Goal: Transaction & Acquisition: Purchase product/service

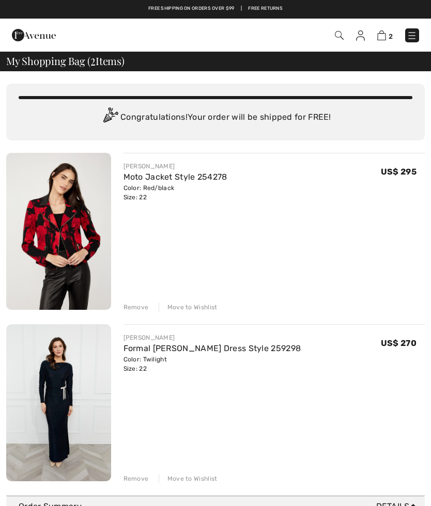
click at [179, 473] on div "Remove Move to Wishlist" at bounding box center [274, 477] width 302 height 11
click at [178, 478] on div "Move to Wishlist" at bounding box center [188, 478] width 59 height 9
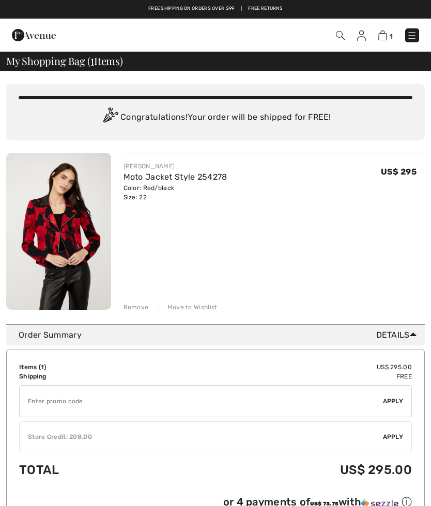
click at [411, 31] on img at bounding box center [412, 35] width 10 height 10
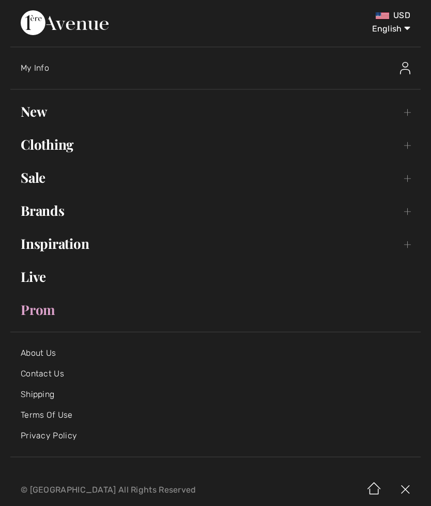
click at [40, 108] on link "New Toggle submenu" at bounding box center [215, 111] width 410 height 23
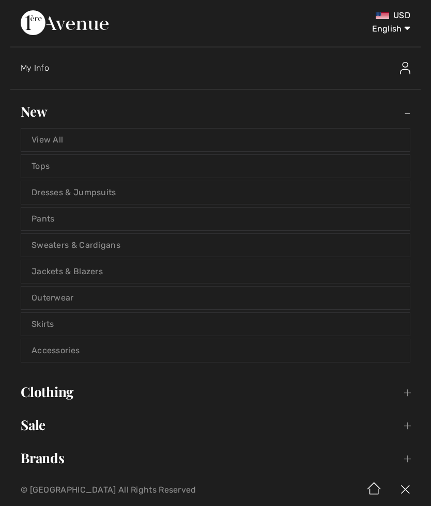
click at [48, 293] on link "Outerwear" at bounding box center [215, 298] width 388 height 23
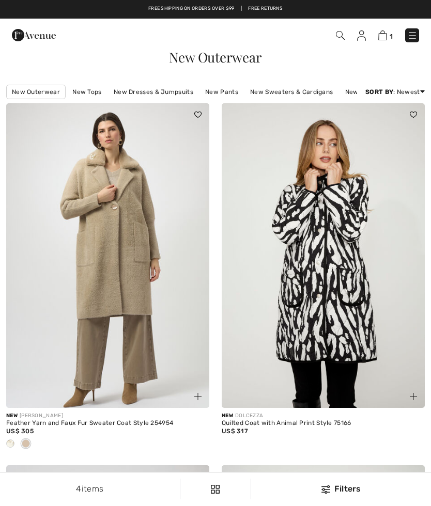
checkbox input "true"
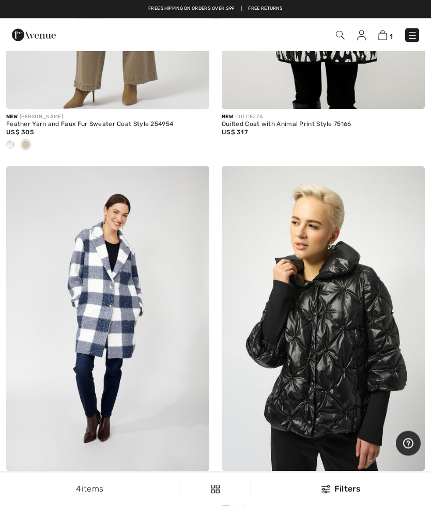
scroll to position [299, 0]
click at [412, 33] on img at bounding box center [412, 35] width 10 height 10
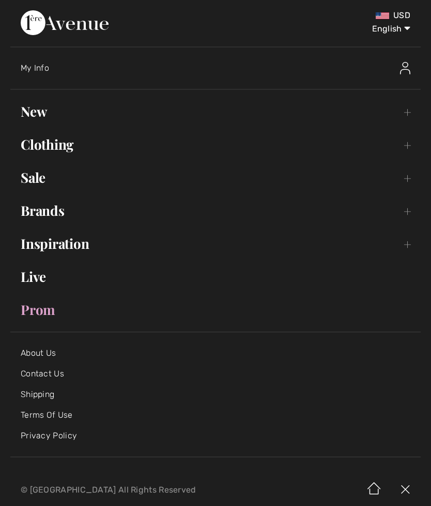
click at [40, 110] on link "New Toggle submenu" at bounding box center [215, 111] width 410 height 23
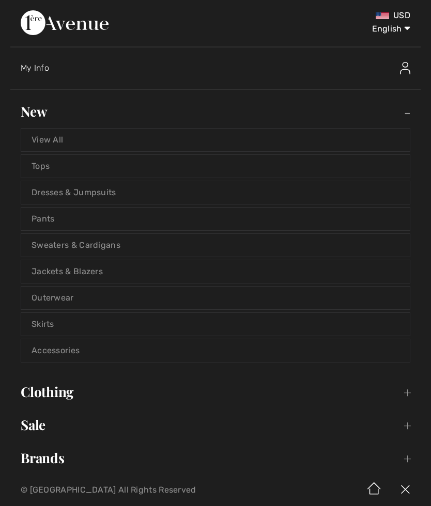
click at [66, 268] on link "Jackets & Blazers" at bounding box center [215, 271] width 388 height 23
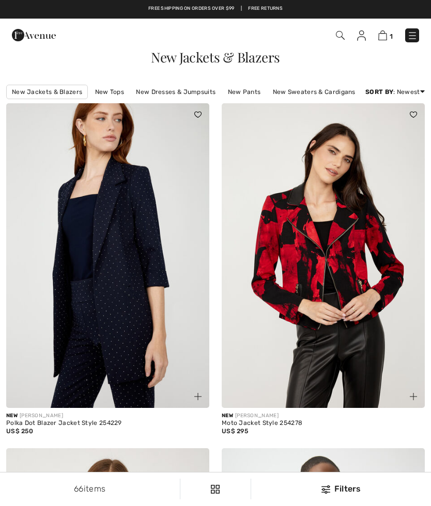
checkbox input "true"
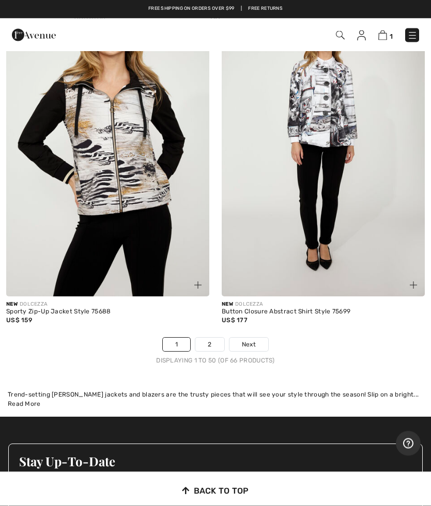
scroll to position [8804, 0]
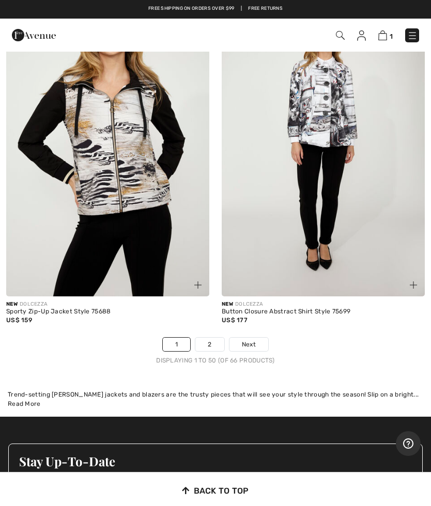
click at [216, 351] on link "2" at bounding box center [209, 344] width 28 height 13
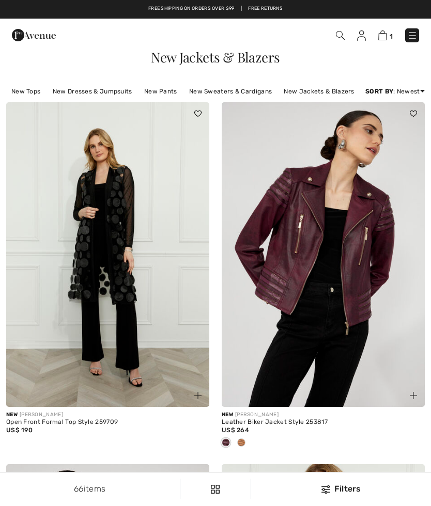
checkbox input "true"
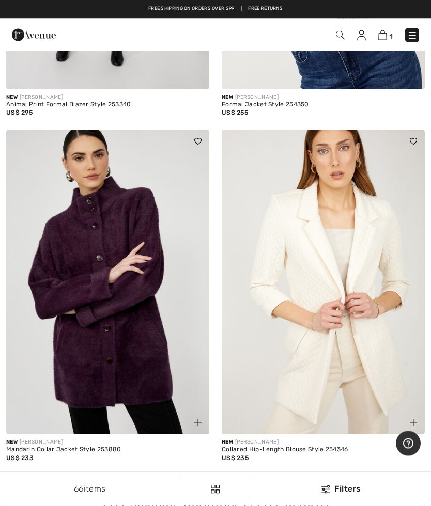
scroll to position [1750, 0]
click at [412, 31] on img at bounding box center [412, 35] width 10 height 10
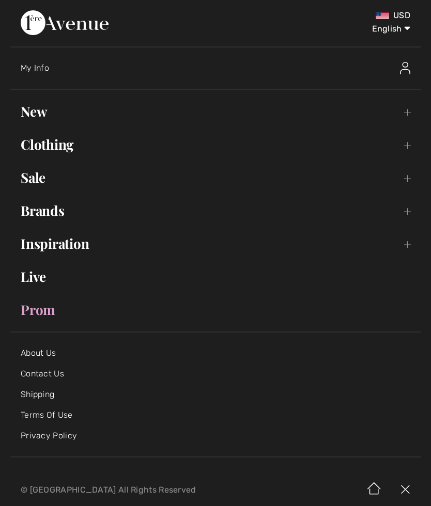
click at [43, 117] on link "New Toggle submenu" at bounding box center [215, 111] width 410 height 23
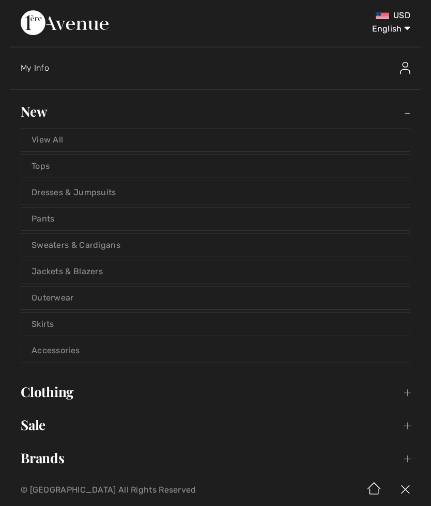
click at [55, 247] on link "Sweaters & Cardigans" at bounding box center [215, 245] width 388 height 23
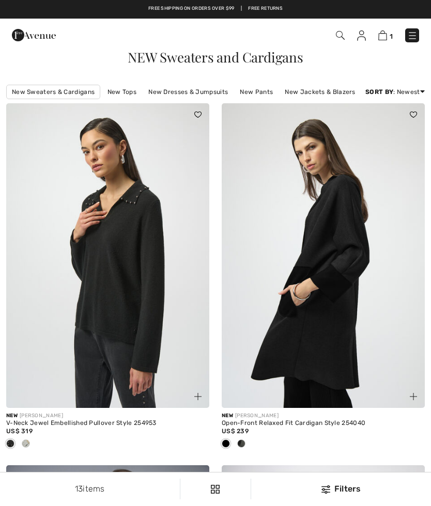
checkbox input "true"
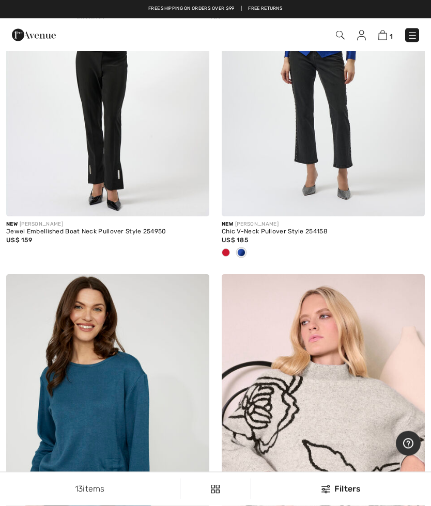
scroll to position [885, 0]
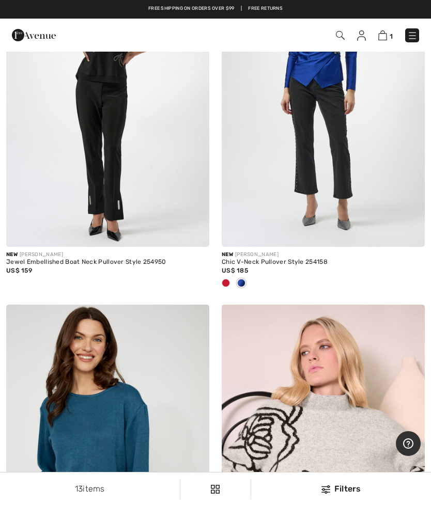
click at [412, 36] on img at bounding box center [412, 35] width 10 height 10
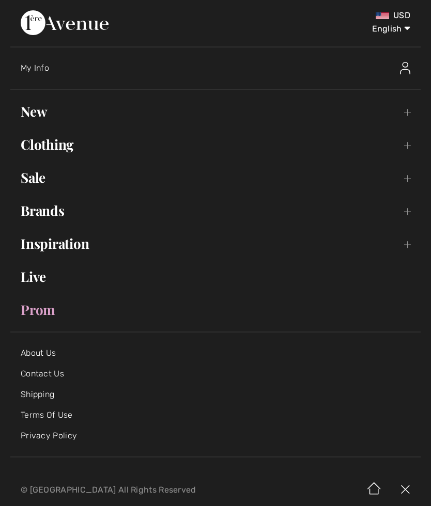
click at [39, 113] on link "New Toggle submenu" at bounding box center [215, 111] width 410 height 23
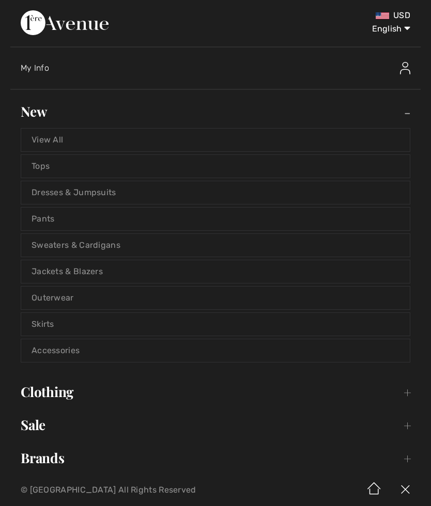
click at [61, 136] on link "View All" at bounding box center [215, 140] width 388 height 23
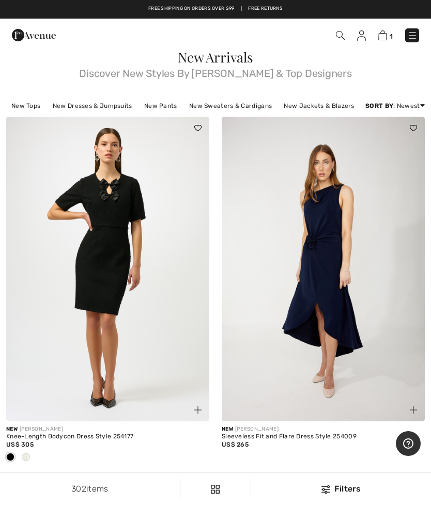
click at [416, 35] on img at bounding box center [412, 35] width 10 height 10
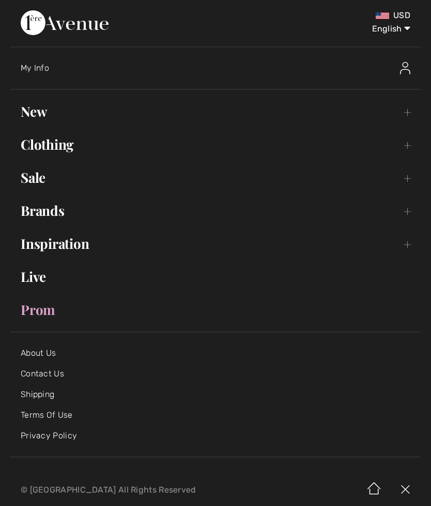
click at [40, 111] on link "New Toggle submenu" at bounding box center [215, 111] width 410 height 23
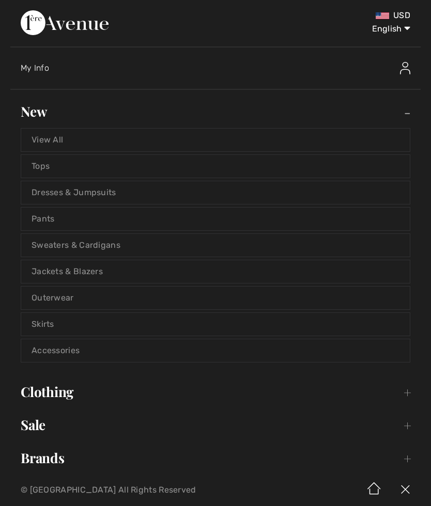
click at [83, 244] on link "Sweaters & Cardigans" at bounding box center [215, 245] width 388 height 23
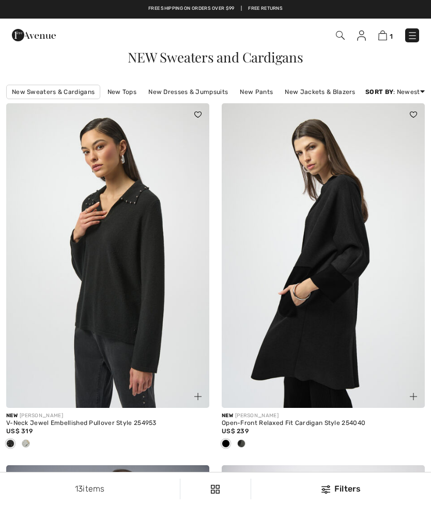
checkbox input "true"
click at [411, 35] on img at bounding box center [412, 35] width 10 height 10
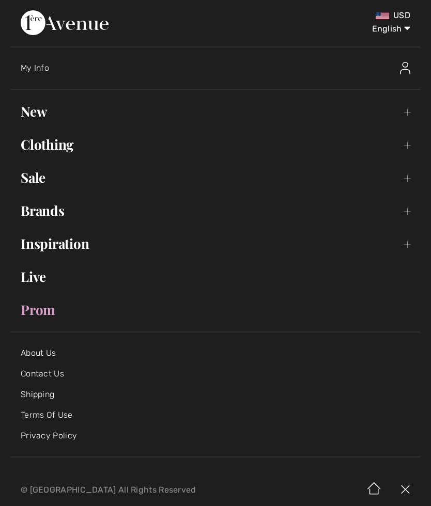
click at [35, 107] on link "New Toggle submenu" at bounding box center [215, 111] width 410 height 23
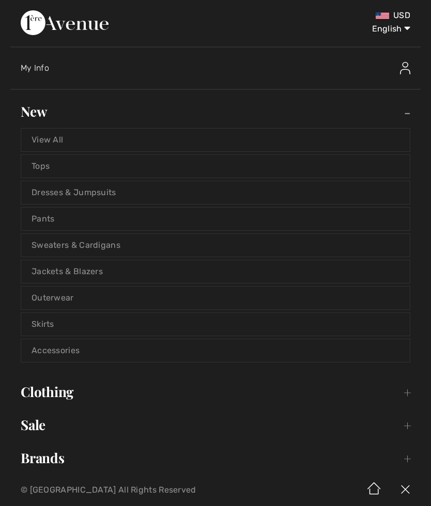
click at [50, 163] on link "Tops" at bounding box center [215, 166] width 388 height 23
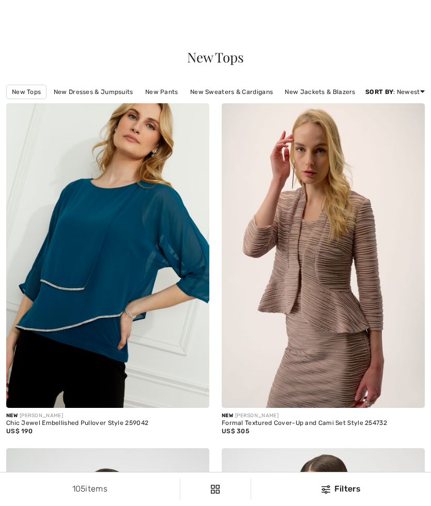
checkbox input "true"
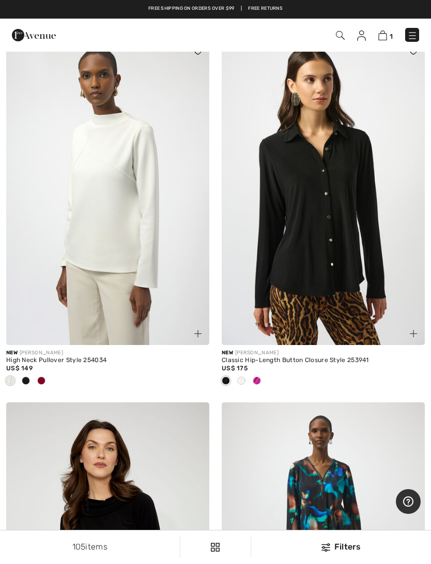
scroll to position [1477, 0]
click at [322, 296] on img at bounding box center [323, 193] width 203 height 305
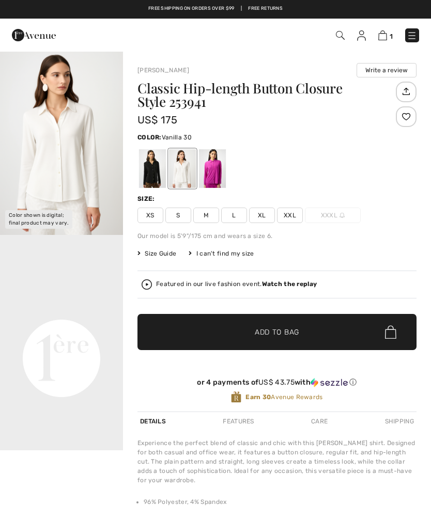
checkbox input "true"
click at [214, 168] on div at bounding box center [212, 168] width 27 height 39
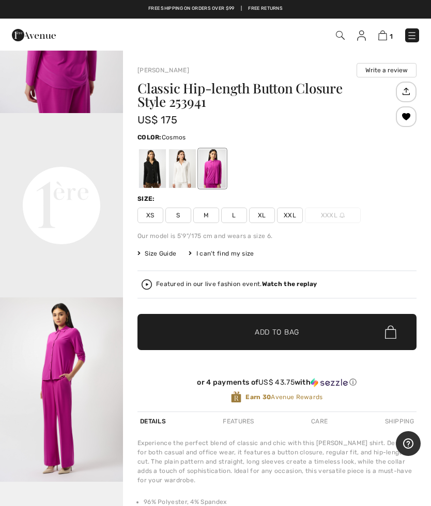
scroll to position [307, 0]
click at [290, 214] on span "XXL" at bounding box center [290, 215] width 26 height 15
click at [278, 329] on span "Add to Bag" at bounding box center [277, 332] width 44 height 11
click at [385, 38] on img at bounding box center [381, 35] width 9 height 10
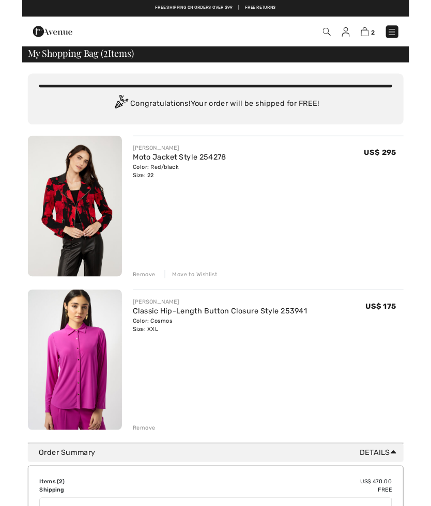
scroll to position [14, 0]
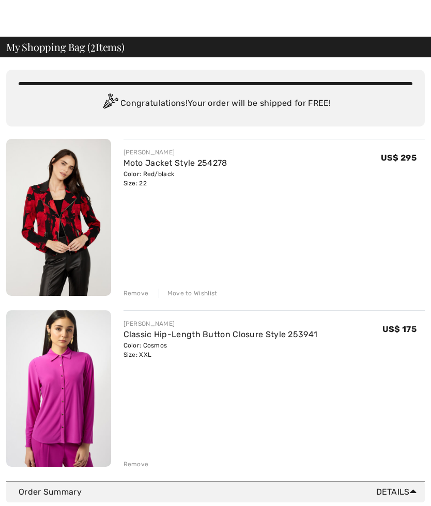
click at [178, 292] on div "Move to Wishlist" at bounding box center [188, 293] width 59 height 9
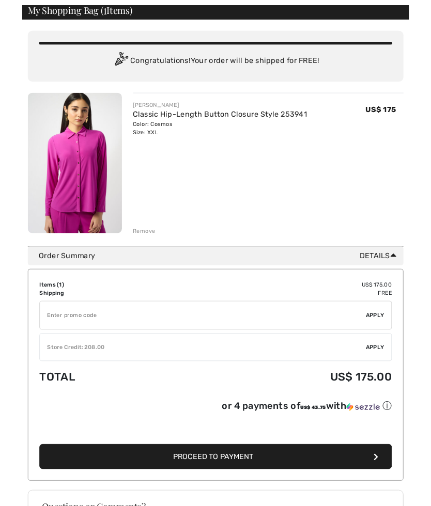
scroll to position [79, 0]
